Goal: Task Accomplishment & Management: Manage account settings

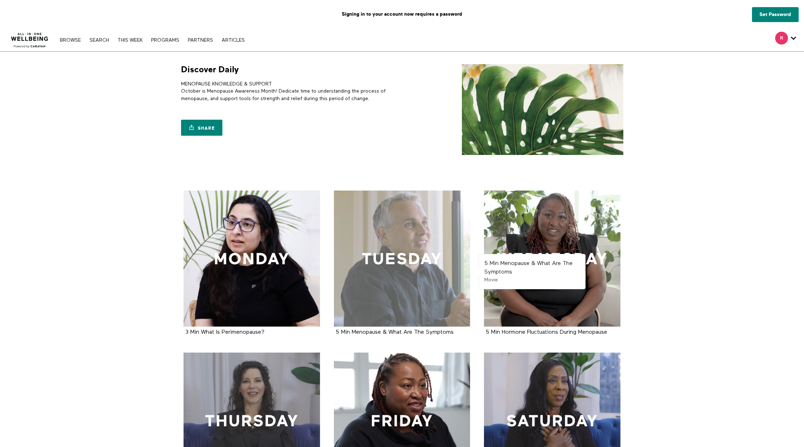
click at [411, 275] on div at bounding box center [402, 259] width 136 height 136
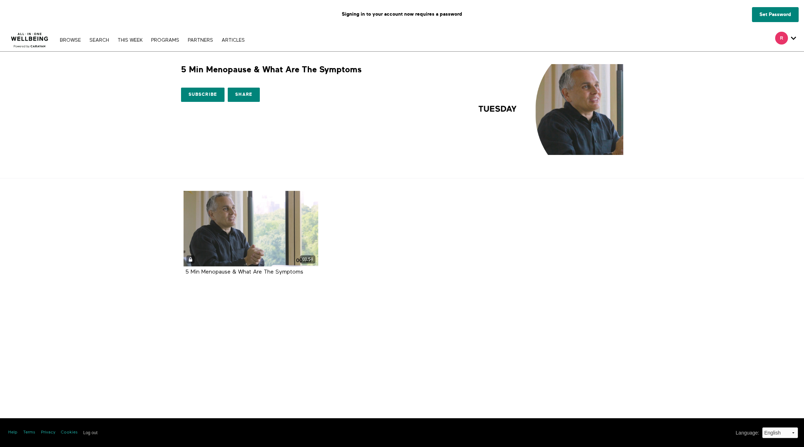
click at [33, 38] on img at bounding box center [29, 37] width 43 height 21
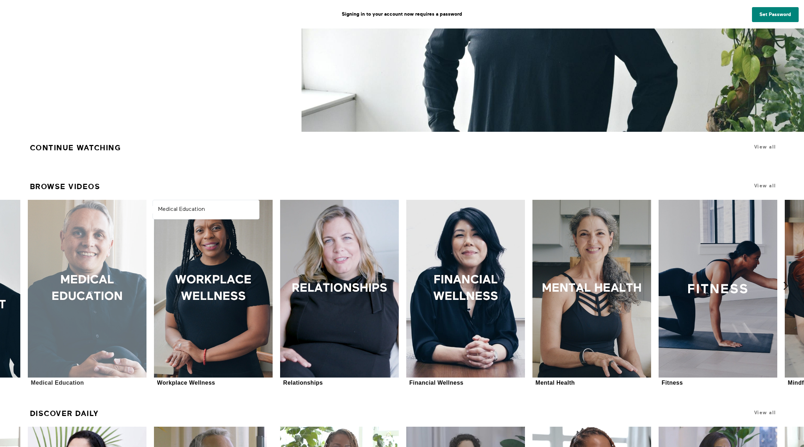
scroll to position [211, 0]
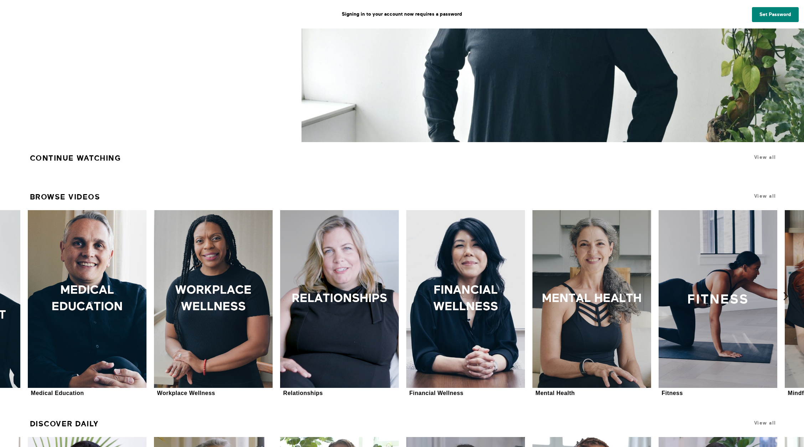
click at [786, 293] on icon at bounding box center [785, 296] width 9 height 9
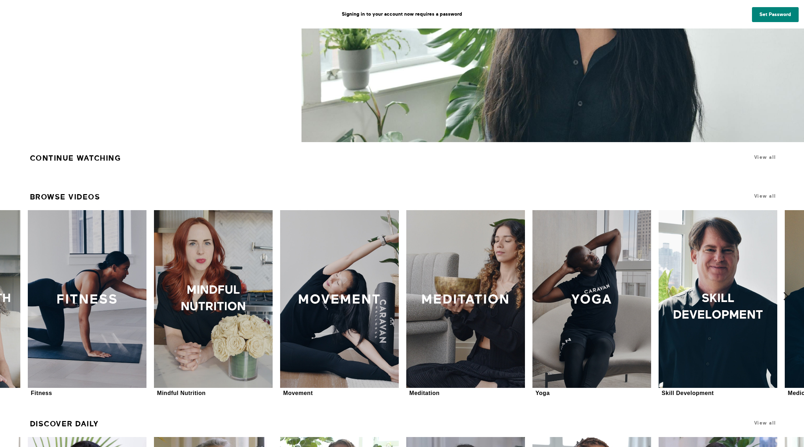
click at [783, 296] on icon at bounding box center [785, 296] width 9 height 9
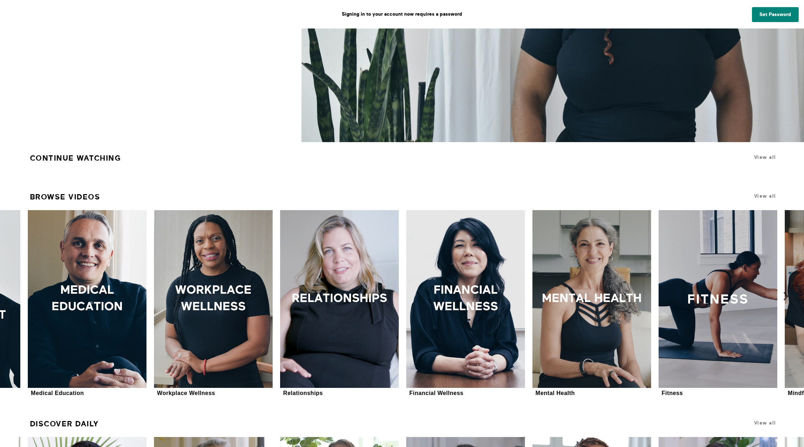
click at [785, 295] on icon at bounding box center [785, 296] width 9 height 9
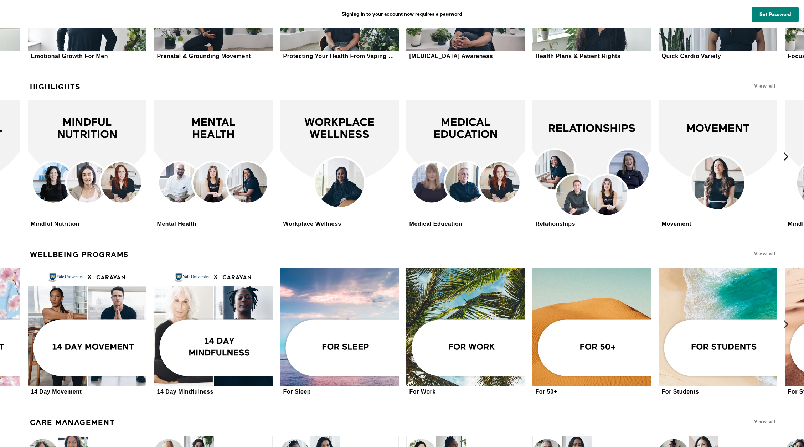
scroll to position [1313, 0]
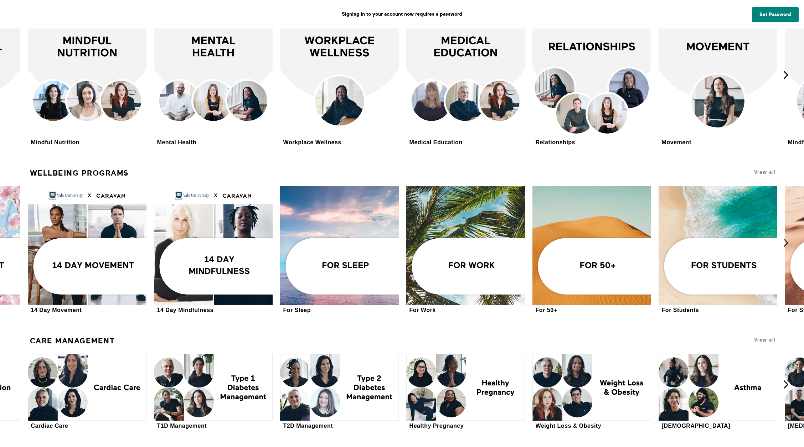
click at [786, 241] on icon at bounding box center [785, 242] width 9 height 9
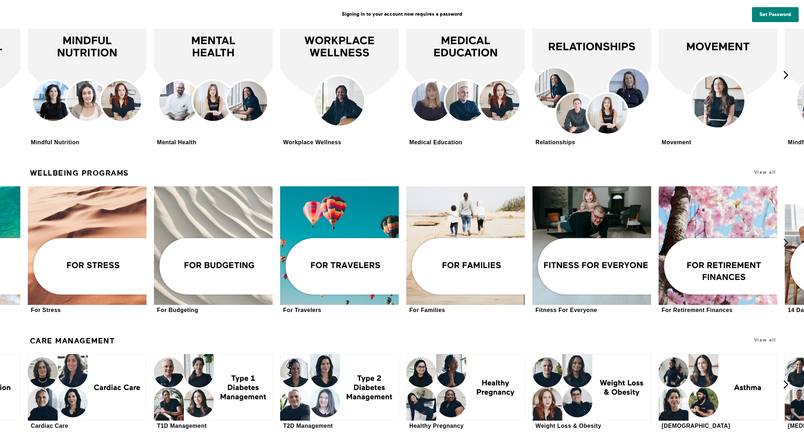
click at [786, 239] on icon at bounding box center [785, 242] width 9 height 9
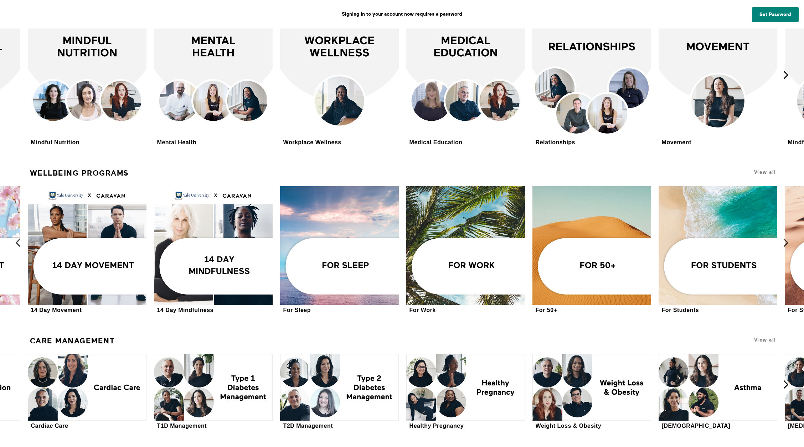
click at [20, 247] on icon at bounding box center [18, 242] width 9 height 9
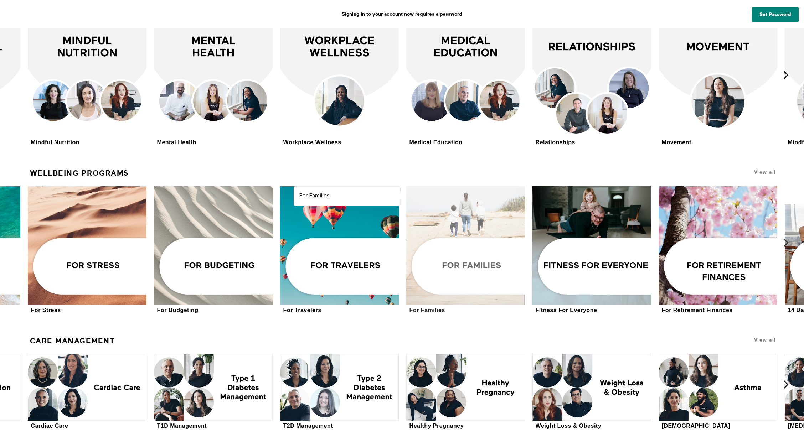
click at [503, 271] on div at bounding box center [465, 245] width 119 height 119
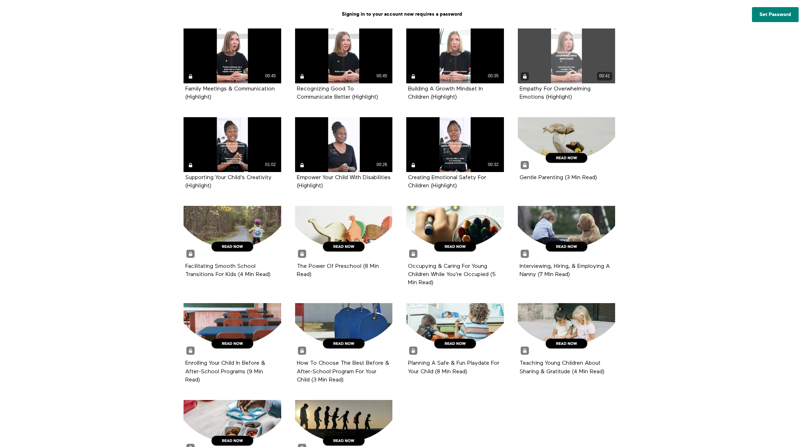
scroll to position [631, 0]
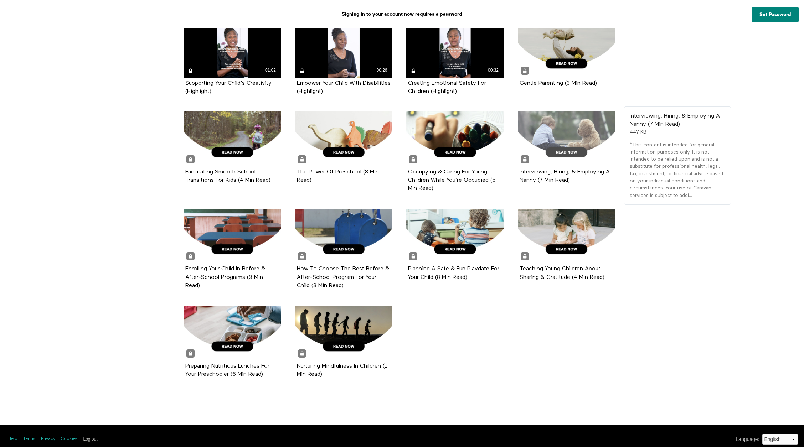
click at [579, 136] on div at bounding box center [567, 139] width 98 height 55
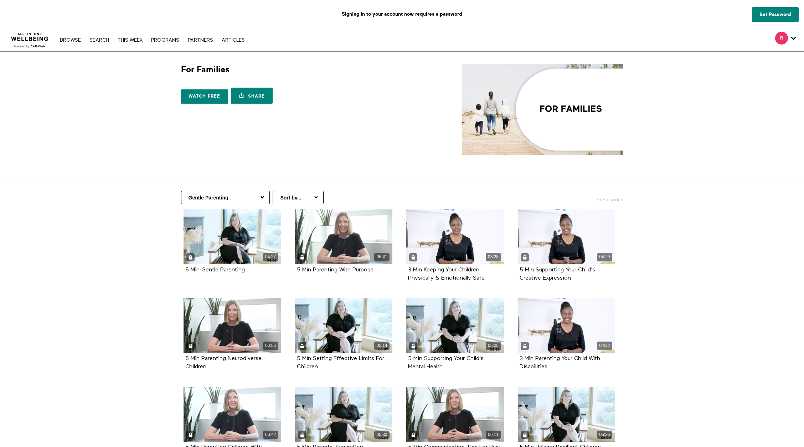
select select "https://app.allinonewellbeing.com/for-families/season:7"
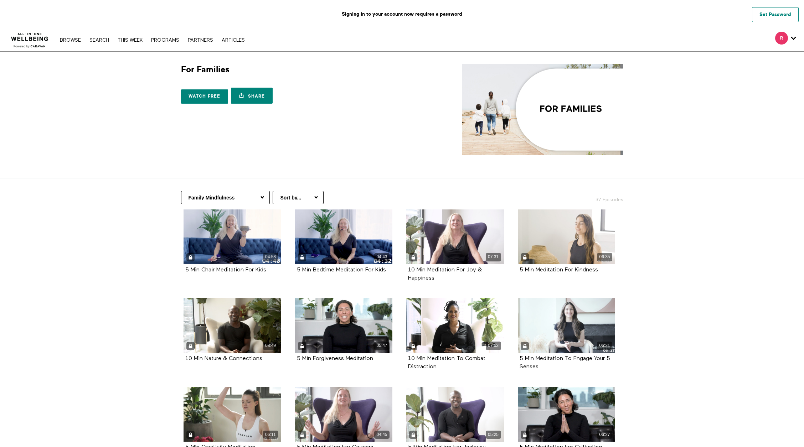
click at [776, 19] on link "Set Password" at bounding box center [775, 14] width 47 height 15
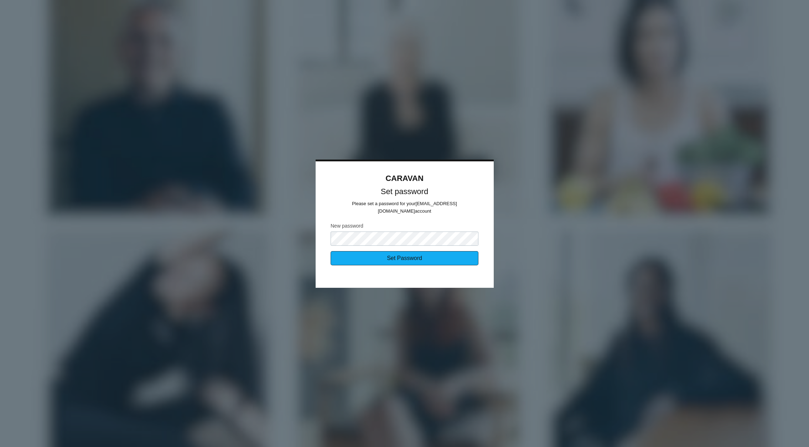
click at [424, 257] on input "Set Password" at bounding box center [405, 258] width 148 height 14
type input "Sending..."
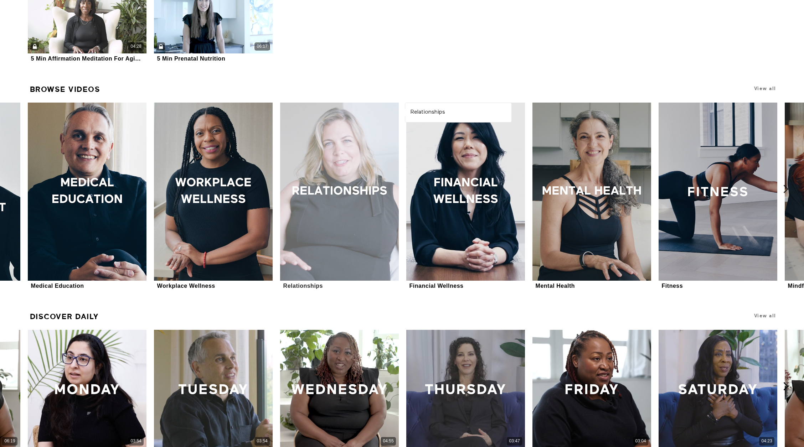
scroll to position [408, 0]
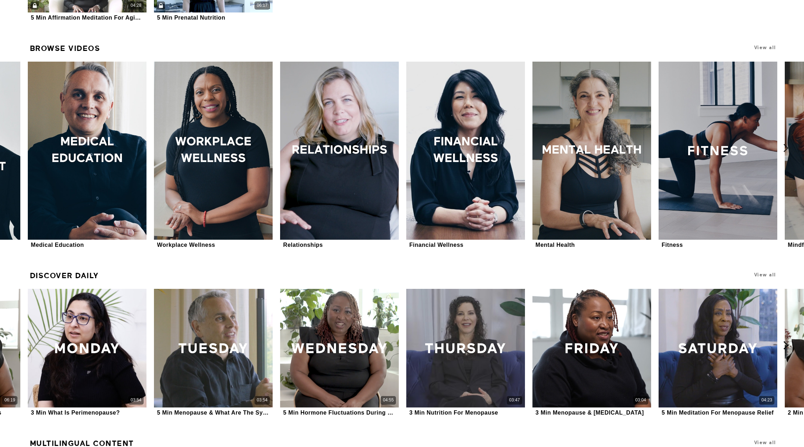
click at [787, 150] on icon at bounding box center [785, 148] width 9 height 9
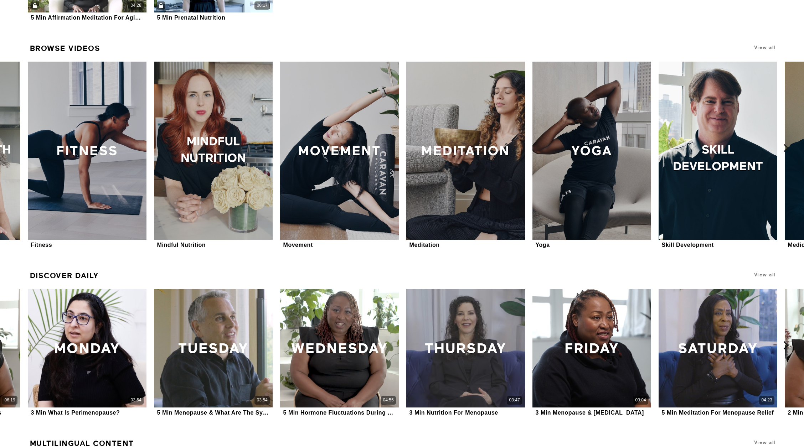
click at [787, 150] on icon at bounding box center [785, 148] width 9 height 9
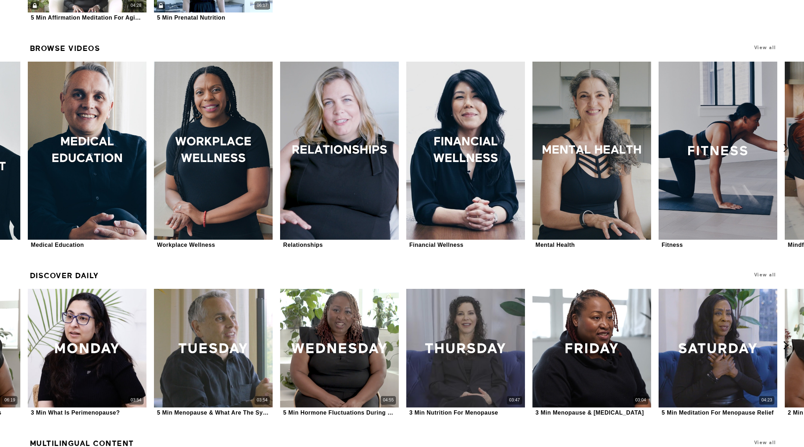
click at [784, 147] on icon at bounding box center [785, 148] width 9 height 9
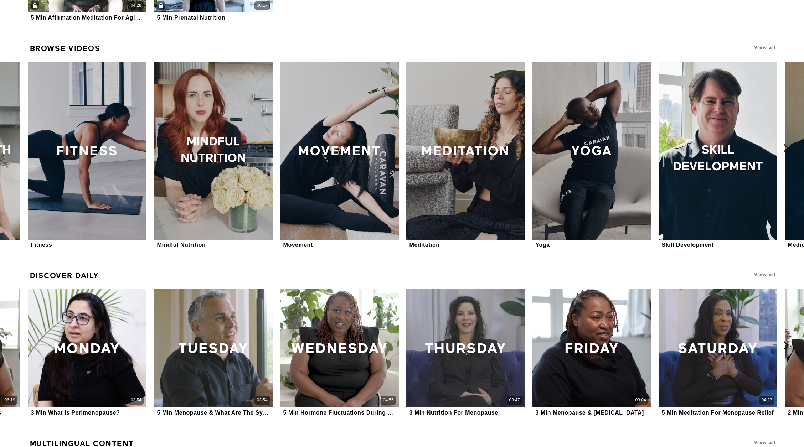
click at [784, 146] on icon at bounding box center [785, 148] width 9 height 9
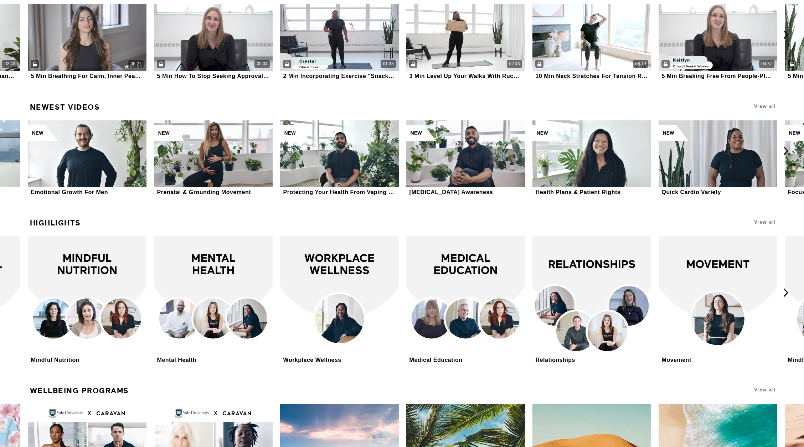
scroll to position [1489, 0]
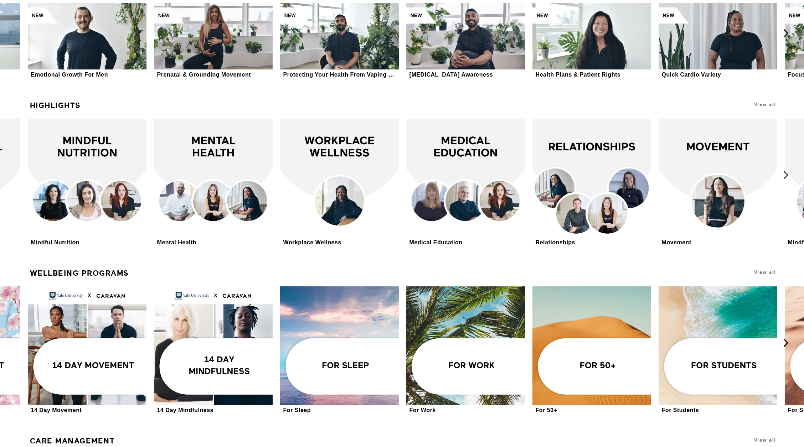
click at [787, 174] on icon at bounding box center [785, 175] width 9 height 9
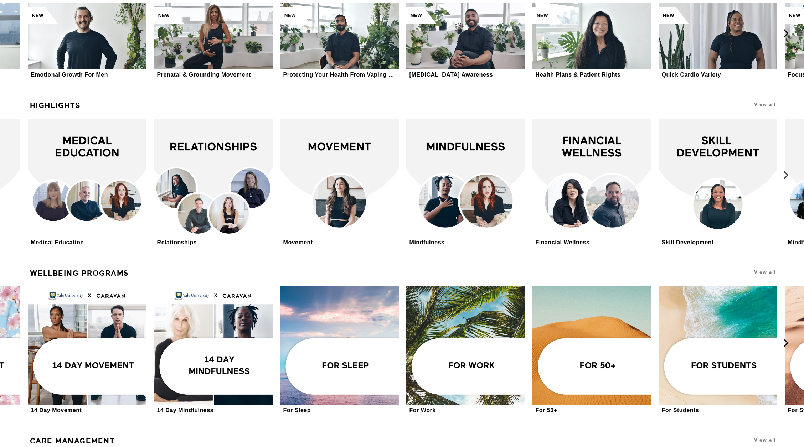
click at [787, 174] on icon at bounding box center [785, 175] width 9 height 9
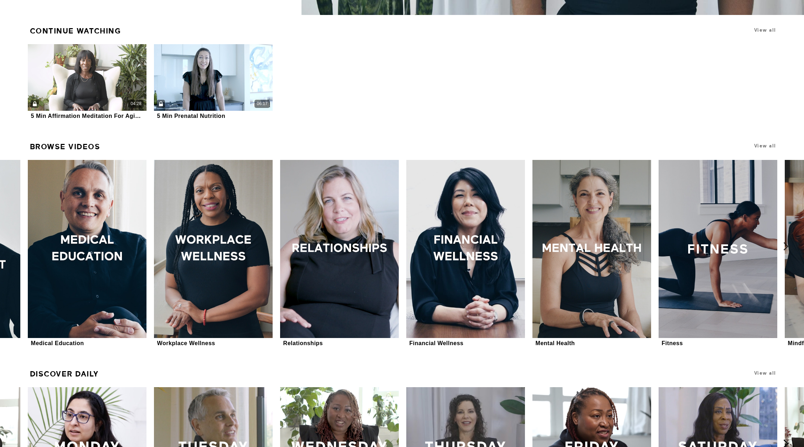
scroll to position [366, 0]
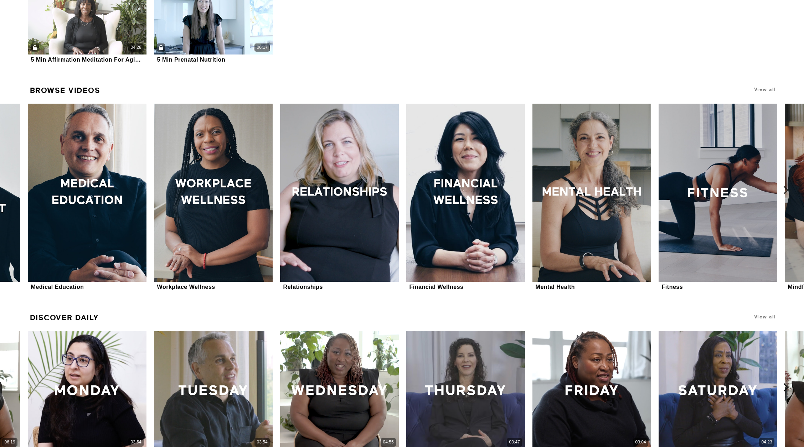
click at [787, 191] on icon at bounding box center [785, 190] width 9 height 9
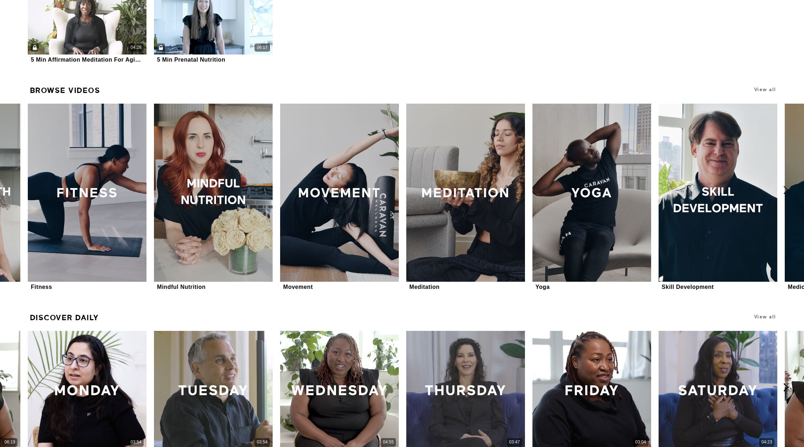
click at [783, 191] on icon at bounding box center [785, 190] width 9 height 9
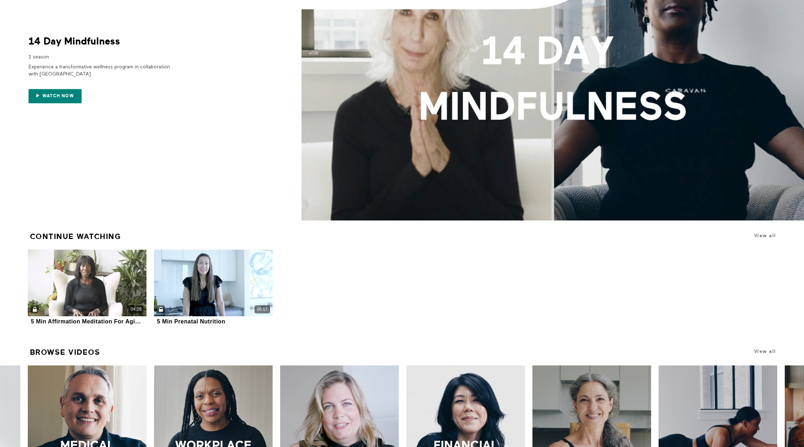
scroll to position [0, 0]
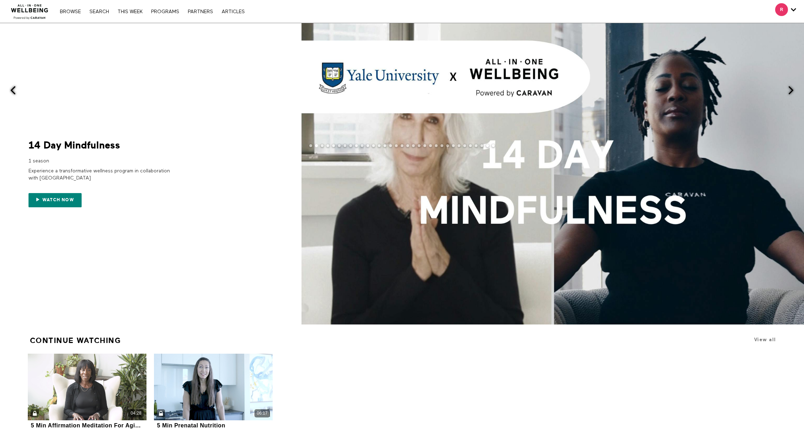
click at [795, 90] on button at bounding box center [794, 90] width 17 height 135
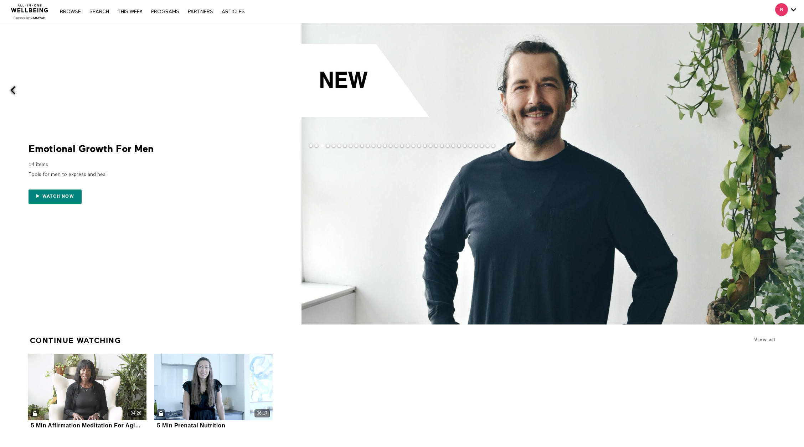
click at [795, 90] on button at bounding box center [794, 90] width 17 height 135
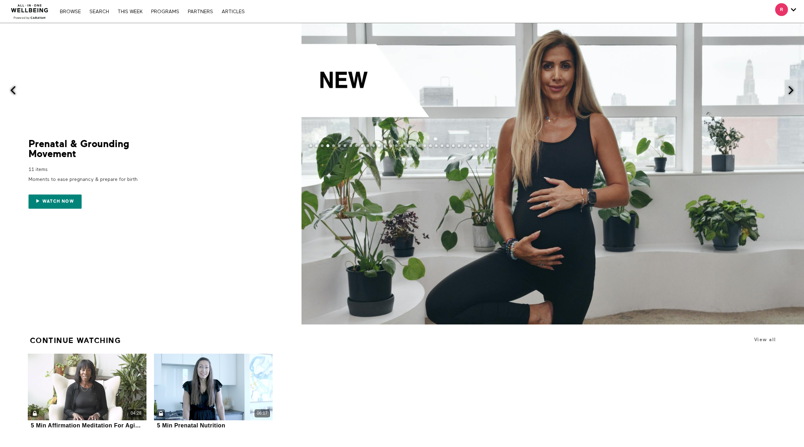
click at [105, 139] on div "Prenatal & Grounding Movement" at bounding box center [100, 149] width 143 height 20
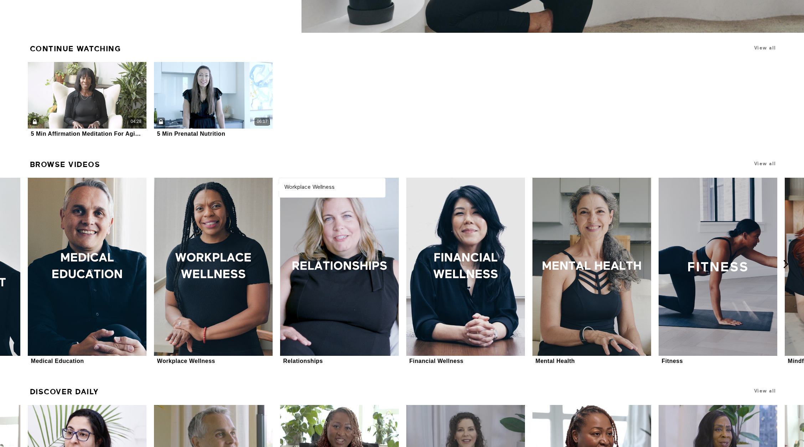
scroll to position [508, 0]
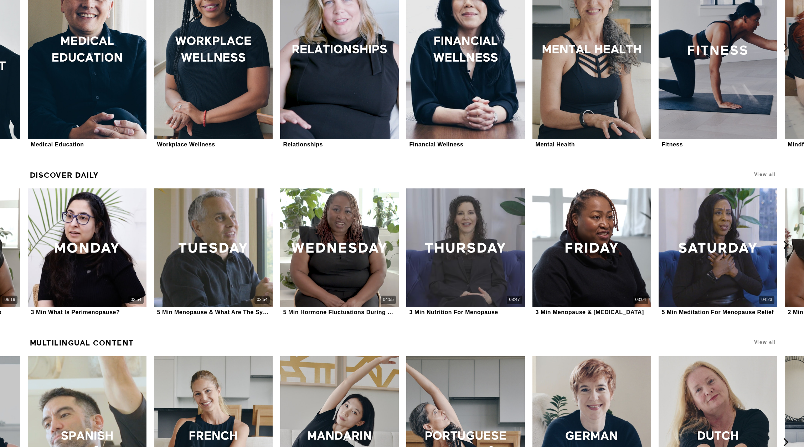
click at [786, 47] on icon at bounding box center [785, 47] width 9 height 9
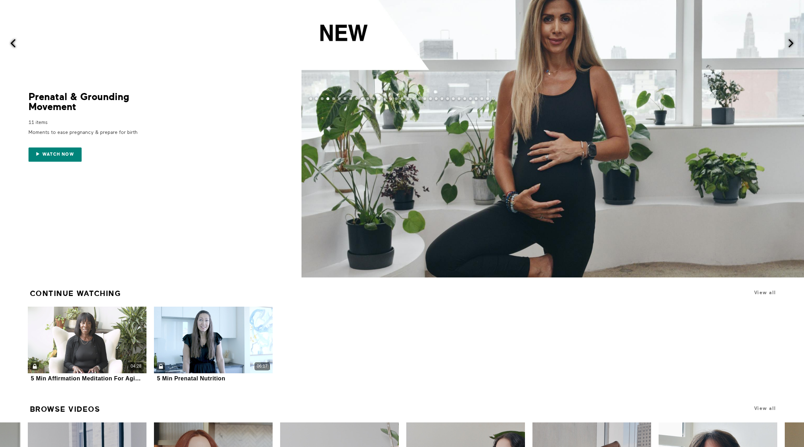
scroll to position [0, 0]
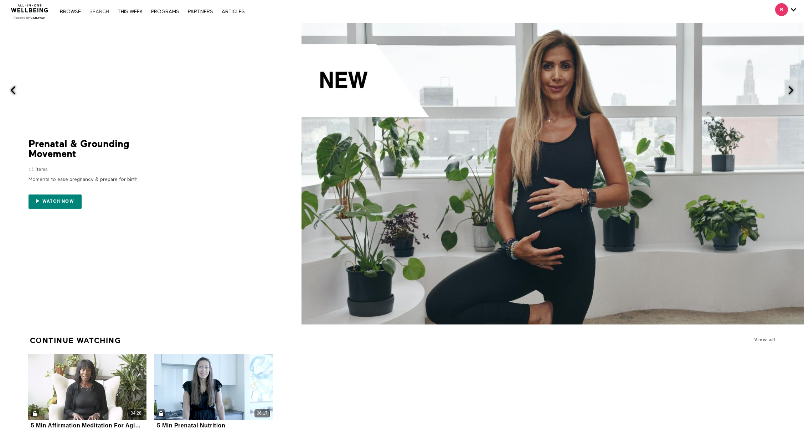
click at [103, 10] on link "Search" at bounding box center [99, 11] width 27 height 5
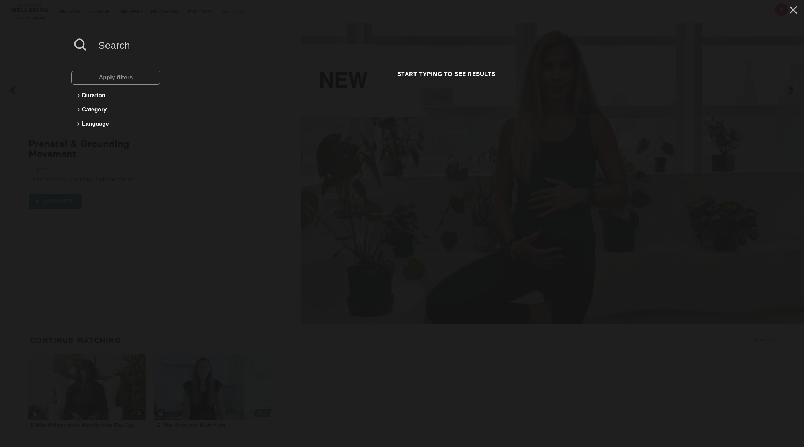
click at [464, 76] on h3 "Start typing to see results" at bounding box center [446, 74] width 529 height 7
click at [523, 164] on div "Apply filters Duration Category Language Start typing to see results" at bounding box center [402, 223] width 804 height 447
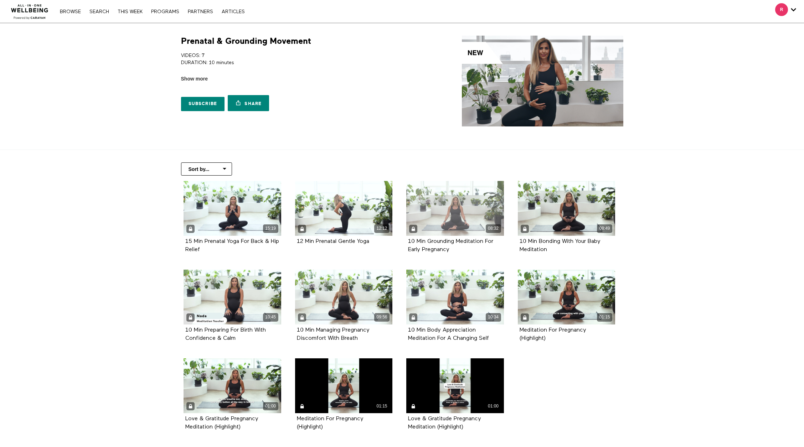
scroll to position [53, 0]
